Goal: Information Seeking & Learning: Learn about a topic

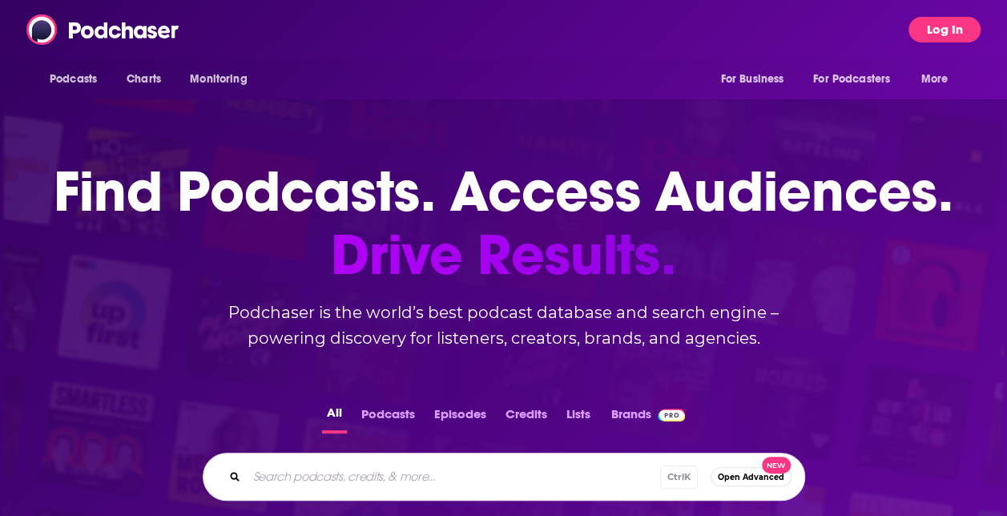
click at [956, 28] on button "Log In" at bounding box center [944, 30] width 72 height 26
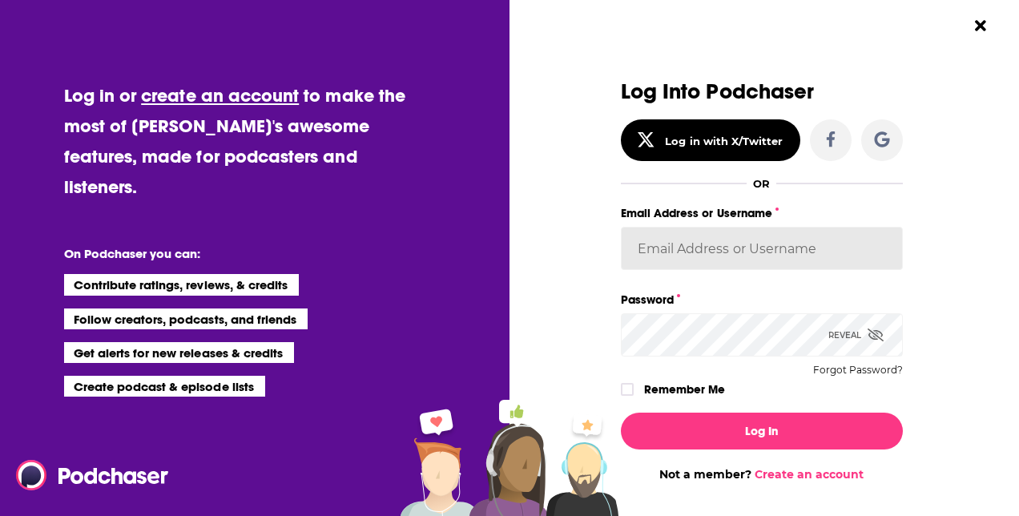
type input "[PERSON_NAME][EMAIL_ADDRESS][PERSON_NAME][DOMAIN_NAME]"
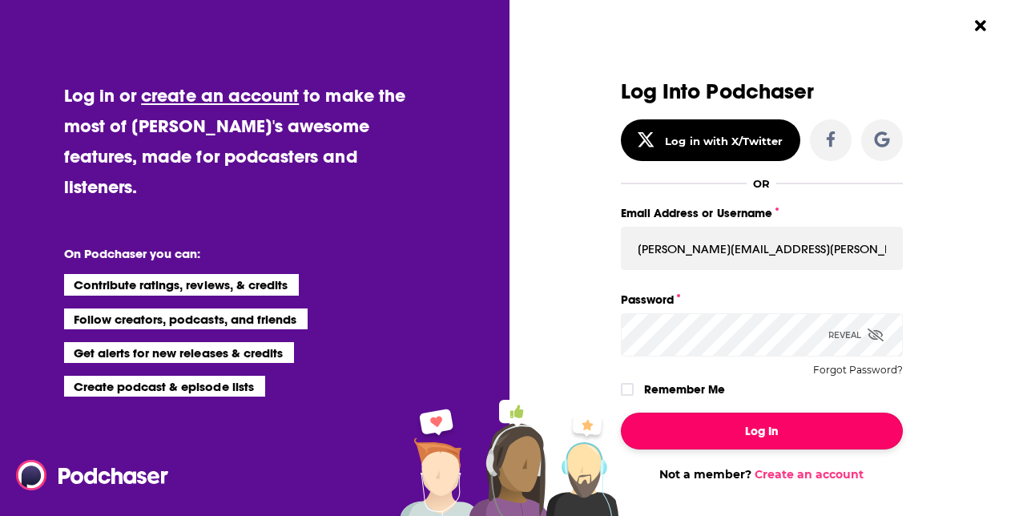
click at [746, 436] on button "Log In" at bounding box center [762, 430] width 282 height 37
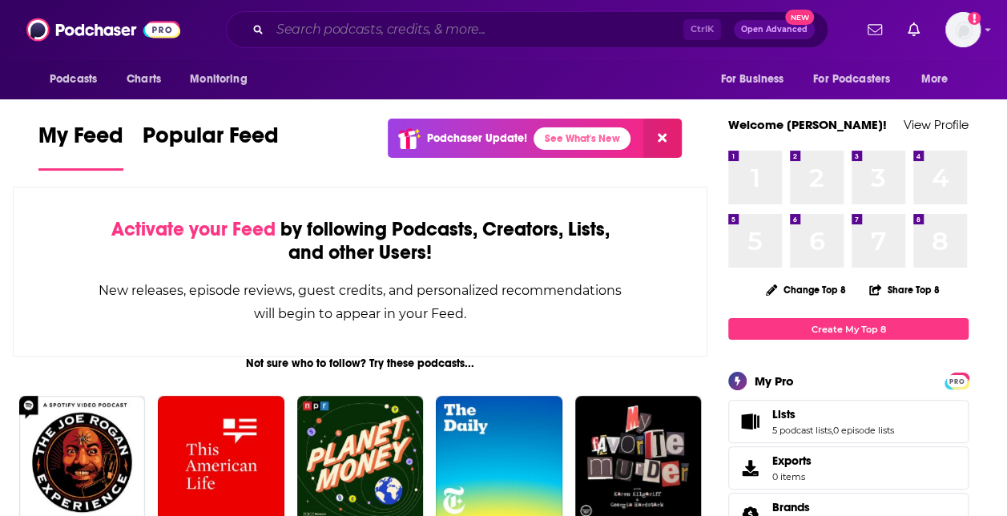
click at [397, 25] on input "Search podcasts, credits, & more..." at bounding box center [476, 30] width 413 height 26
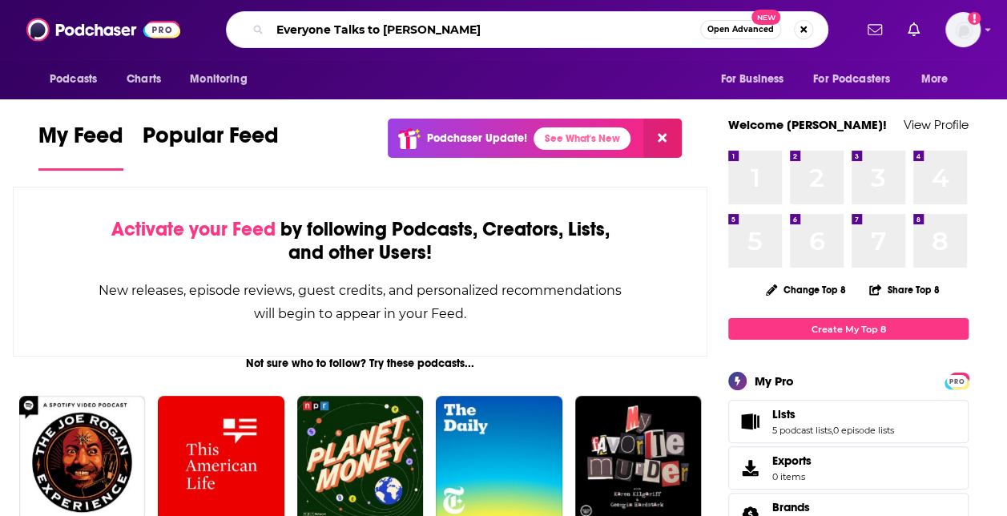
type input "Everyone Talks to [PERSON_NAME]"
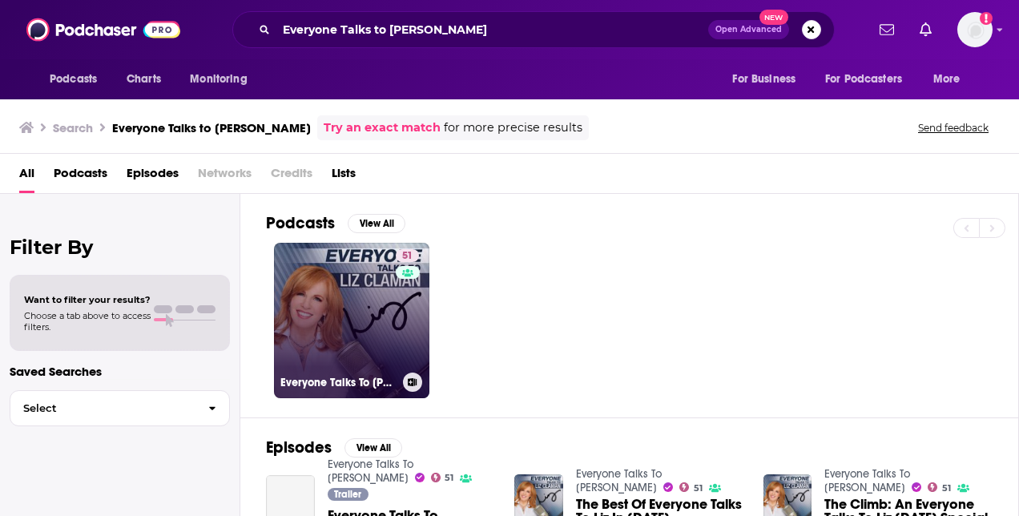
click at [373, 293] on link "51 Everyone Talks To [PERSON_NAME]" at bounding box center [351, 320] width 155 height 155
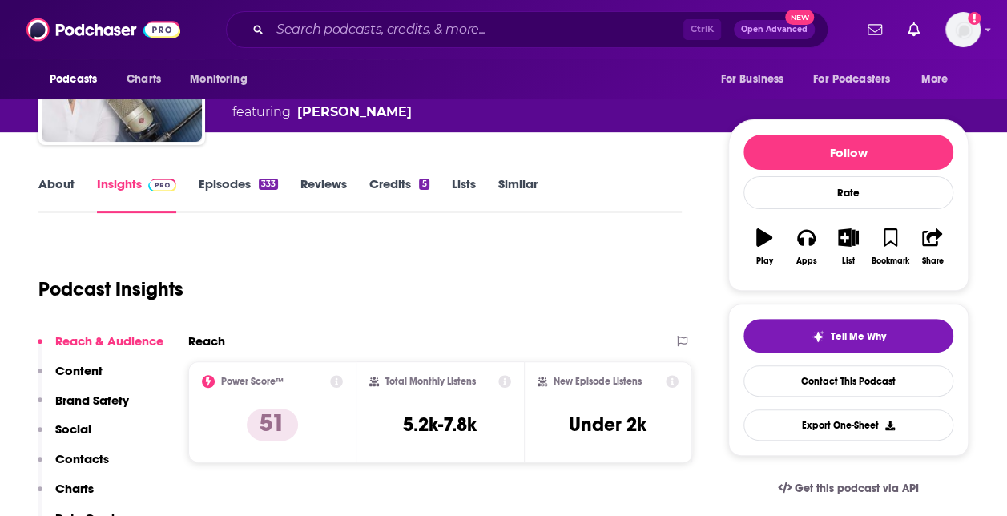
scroll to position [130, 0]
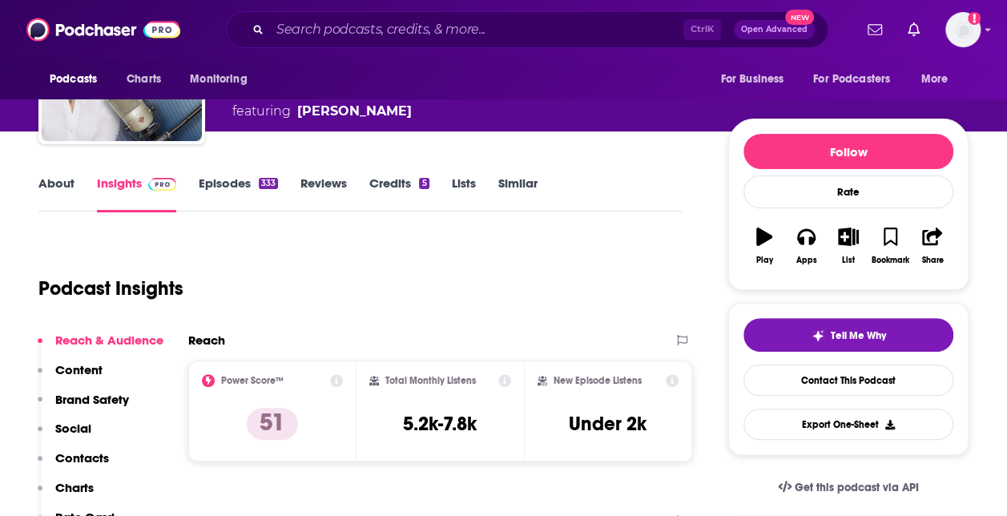
click at [46, 197] on link "About" at bounding box center [56, 193] width 36 height 37
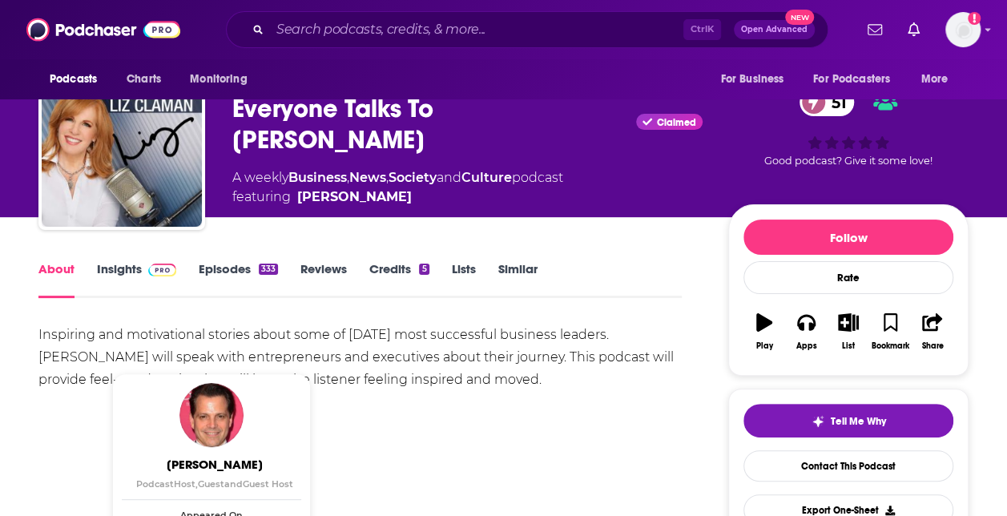
scroll to position [43, 0]
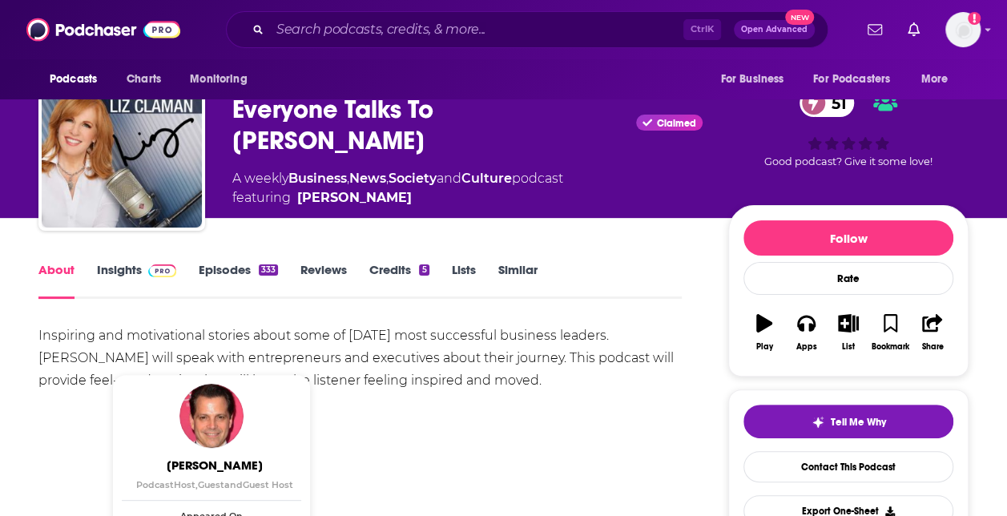
click at [135, 279] on link "Insights" at bounding box center [136, 280] width 79 height 37
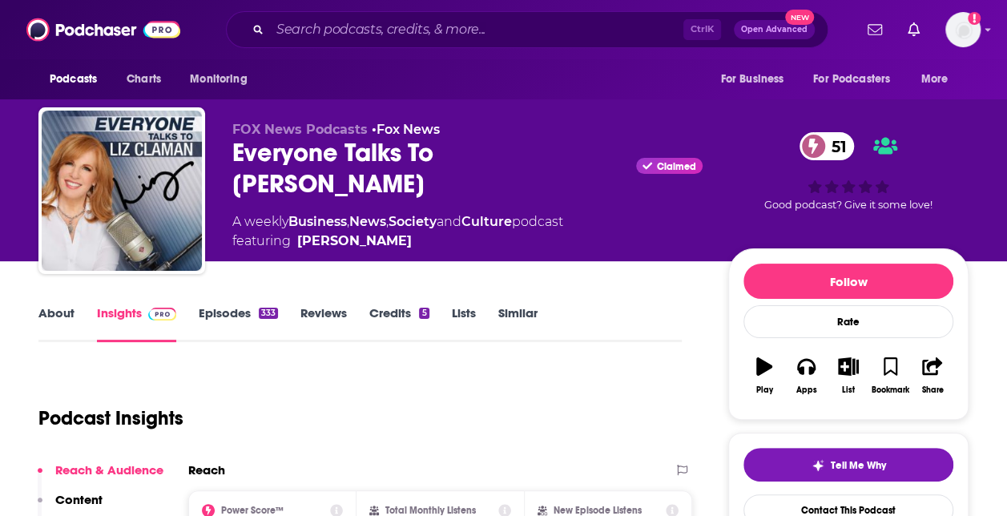
click at [247, 317] on link "Episodes 333" at bounding box center [238, 323] width 79 height 37
